Goal: Find contact information: Find contact information

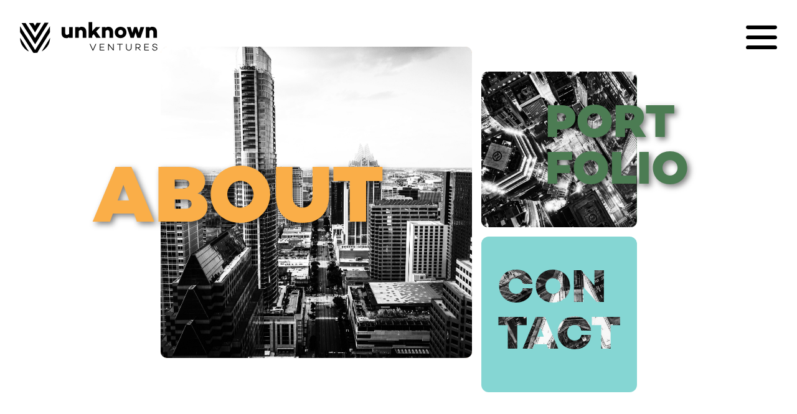
click at [604, 311] on link "con tact" at bounding box center [559, 315] width 156 height 156
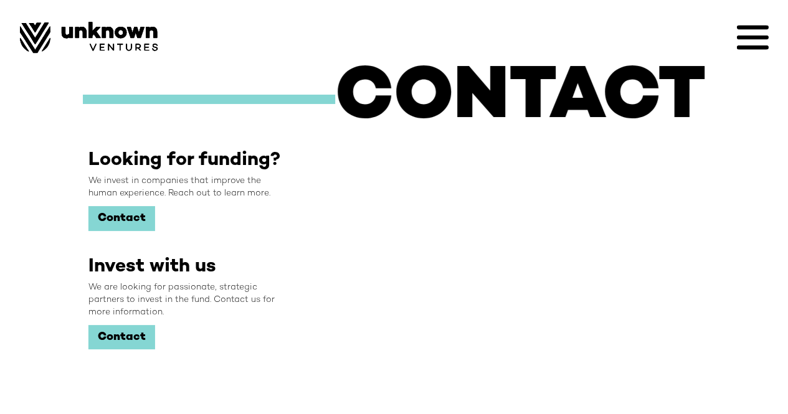
scroll to position [47, 0]
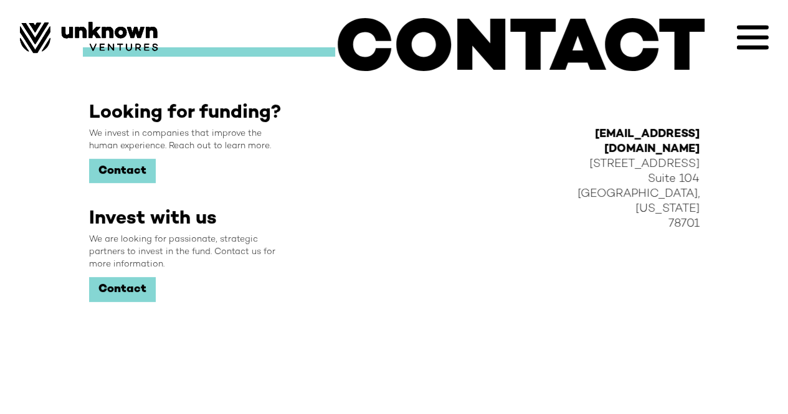
click at [103, 159] on link "Contact" at bounding box center [122, 171] width 67 height 25
click at [56, 122] on div "CONTACT Looking for funding? We invest in companies that improve the human expe…" at bounding box center [394, 183] width 788 height 461
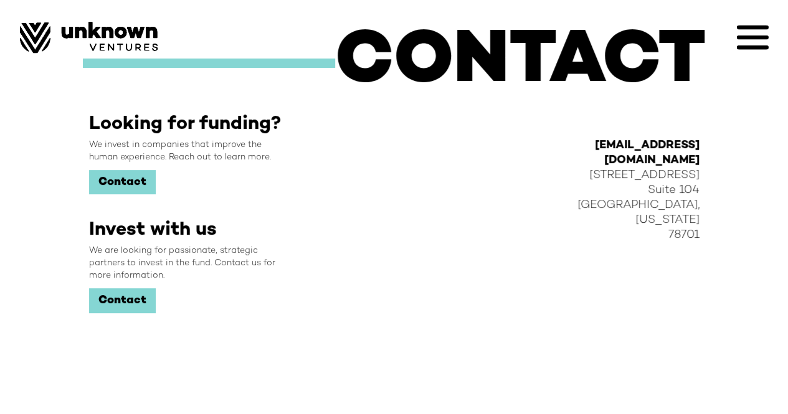
scroll to position [26, 0]
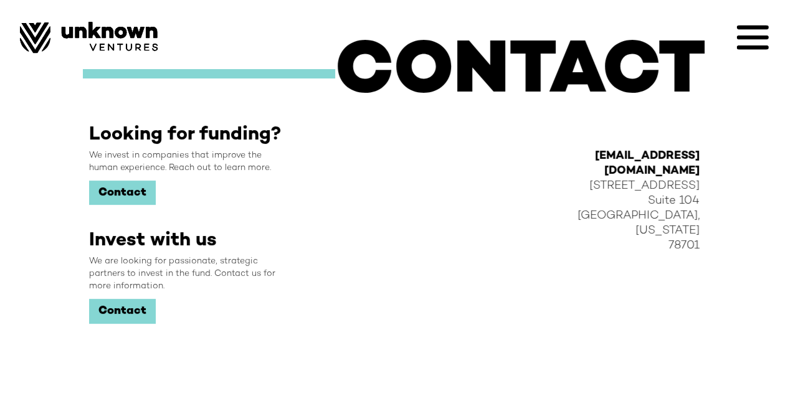
click at [107, 189] on link "Contact" at bounding box center [122, 193] width 67 height 25
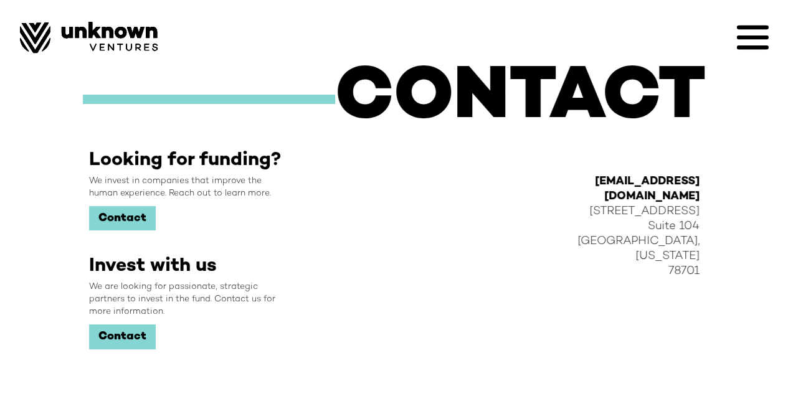
click at [743, 41] on icon at bounding box center [751, 37] width 31 height 31
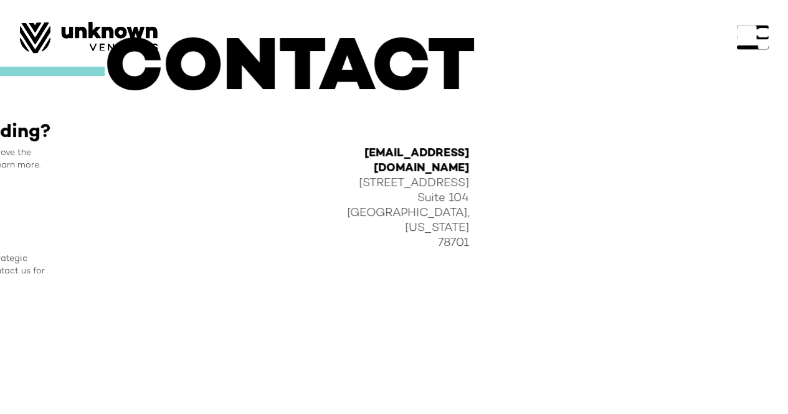
scroll to position [47, 0]
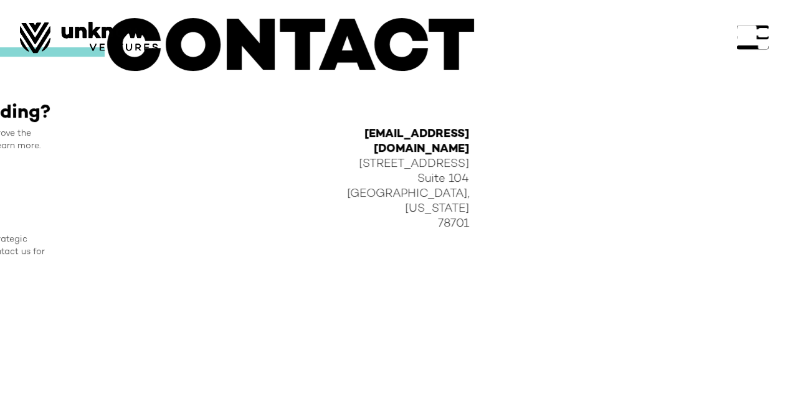
drag, startPoint x: 471, startPoint y: 132, endPoint x: 354, endPoint y: 133, distance: 117.7
click at [354, 133] on div at bounding box center [394, 207] width 788 height 414
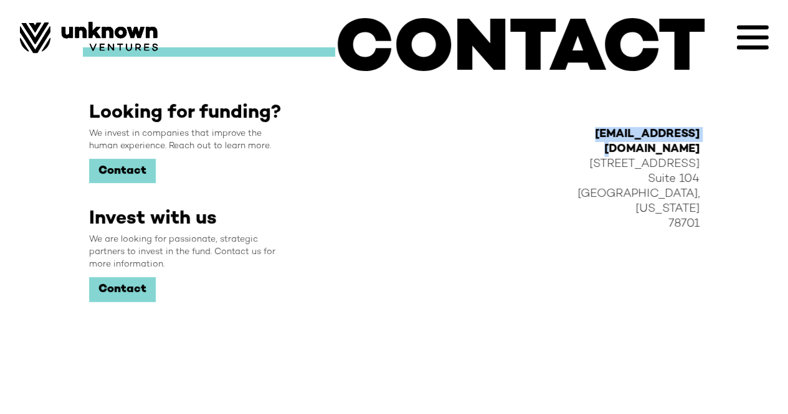
drag, startPoint x: 590, startPoint y: 134, endPoint x: 705, endPoint y: 133, distance: 114.6
click at [705, 133] on div "Looking for funding? We invest in companies that improve the human experience. …" at bounding box center [394, 258] width 623 height 312
copy strong "[EMAIL_ADDRESS][DOMAIN_NAME]"
